Goal: Check status: Check status

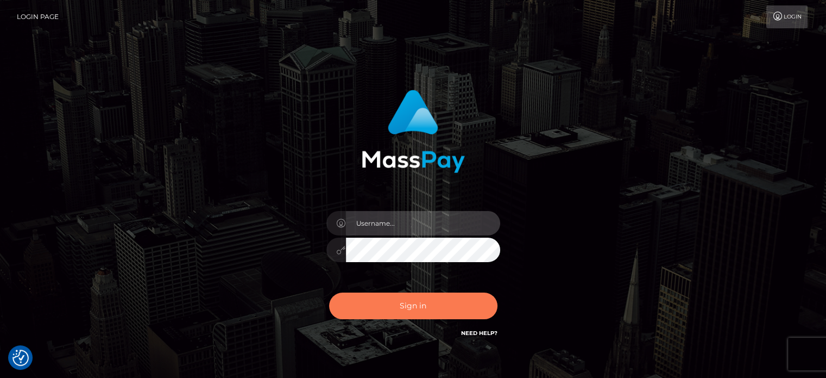
type input "[PERSON_NAME].ace"
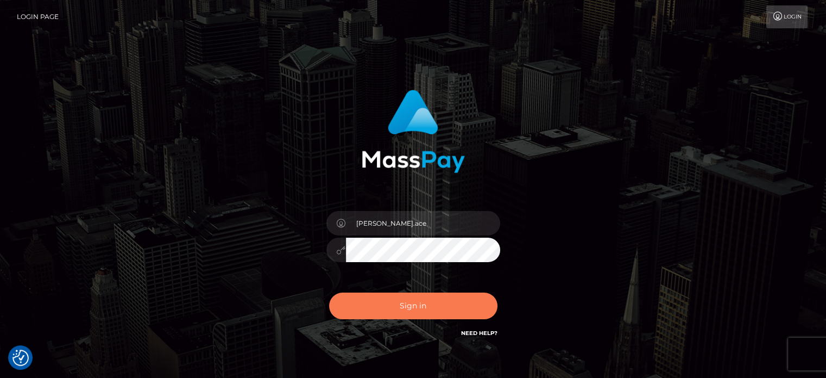
click at [414, 300] on button "Sign in" at bounding box center [413, 305] width 168 height 27
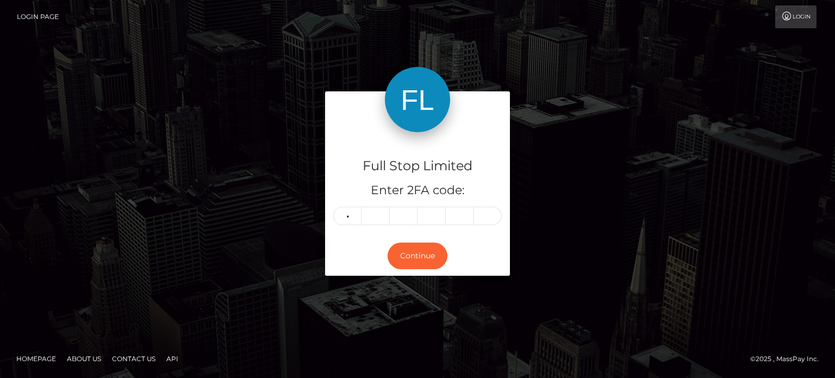
type input "1"
type input "4"
type input "1"
type input "9"
type input "5"
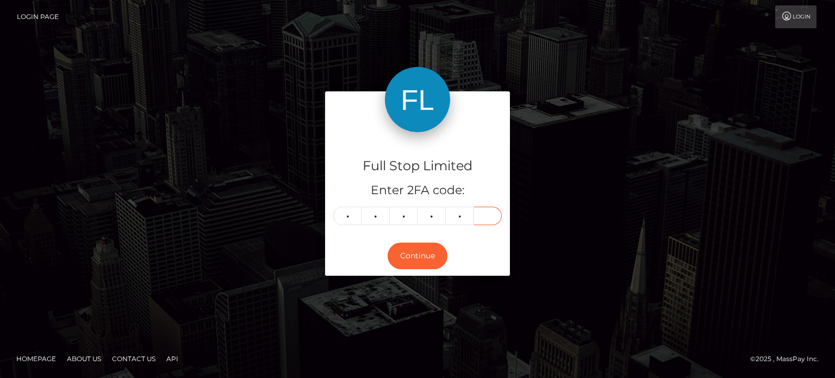
type input "0"
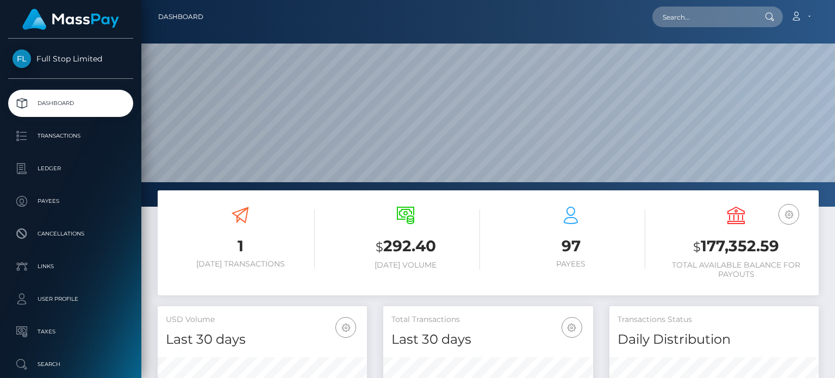
scroll to position [192, 209]
drag, startPoint x: 699, startPoint y: 241, endPoint x: 774, endPoint y: 241, distance: 75.0
click at [774, 241] on h3 "$ 177,352.59" at bounding box center [735, 246] width 149 height 22
copy h3 "177,352.59"
